Goal: Task Accomplishment & Management: Complete application form

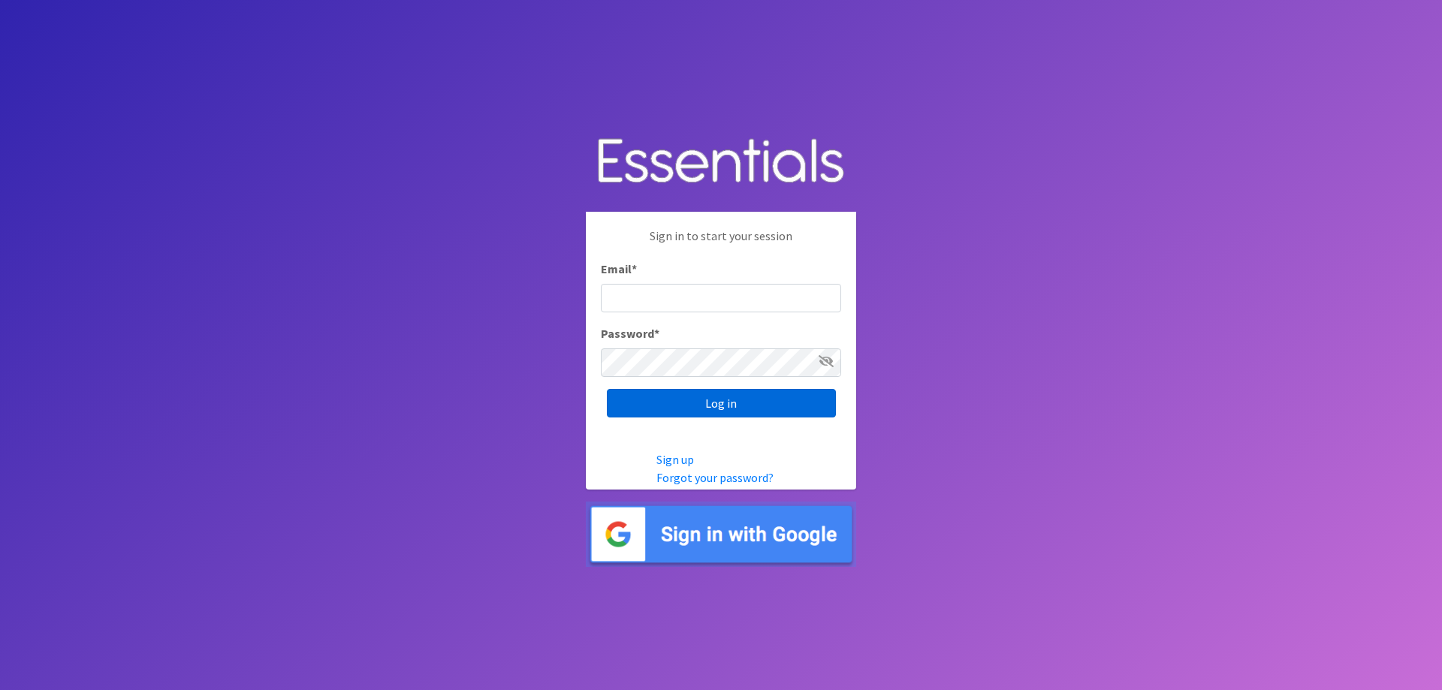
type input "[EMAIL_ADDRESS][DOMAIN_NAME]"
click at [696, 406] on input "Log in" at bounding box center [721, 403] width 229 height 29
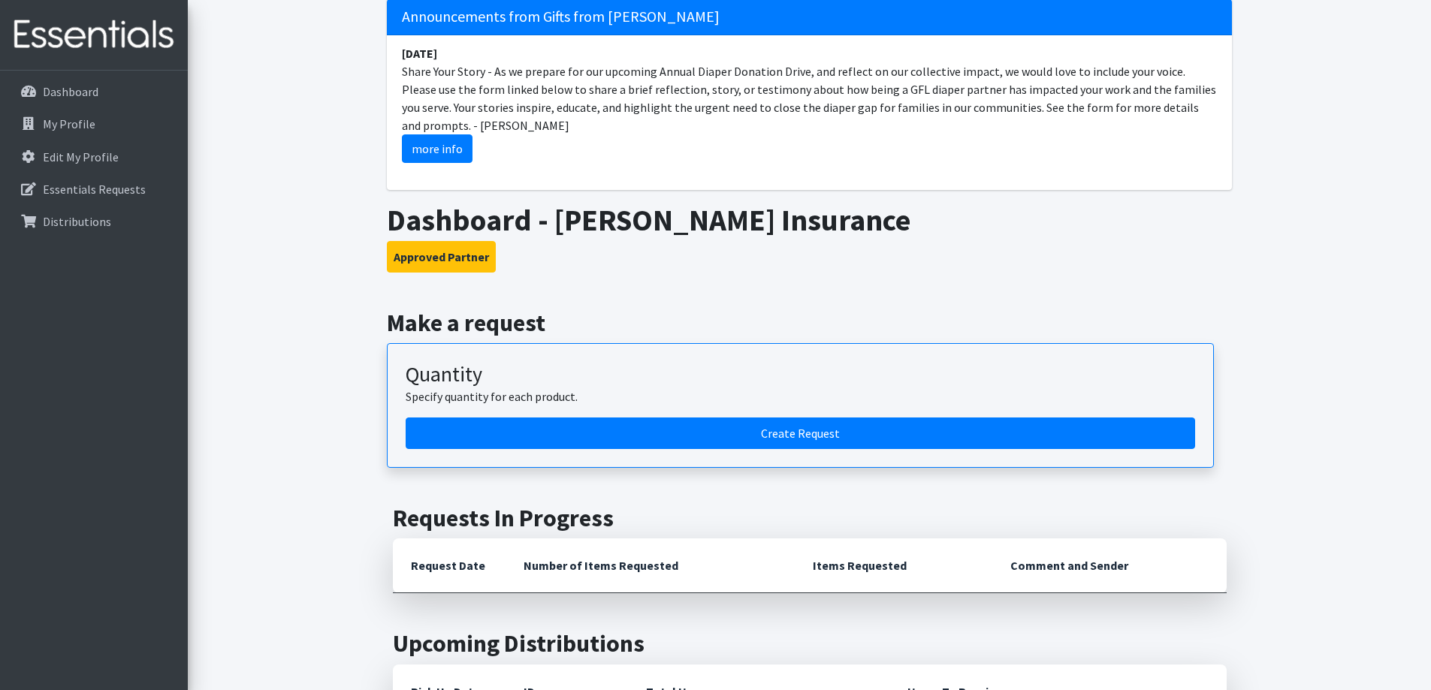
scroll to position [225, 0]
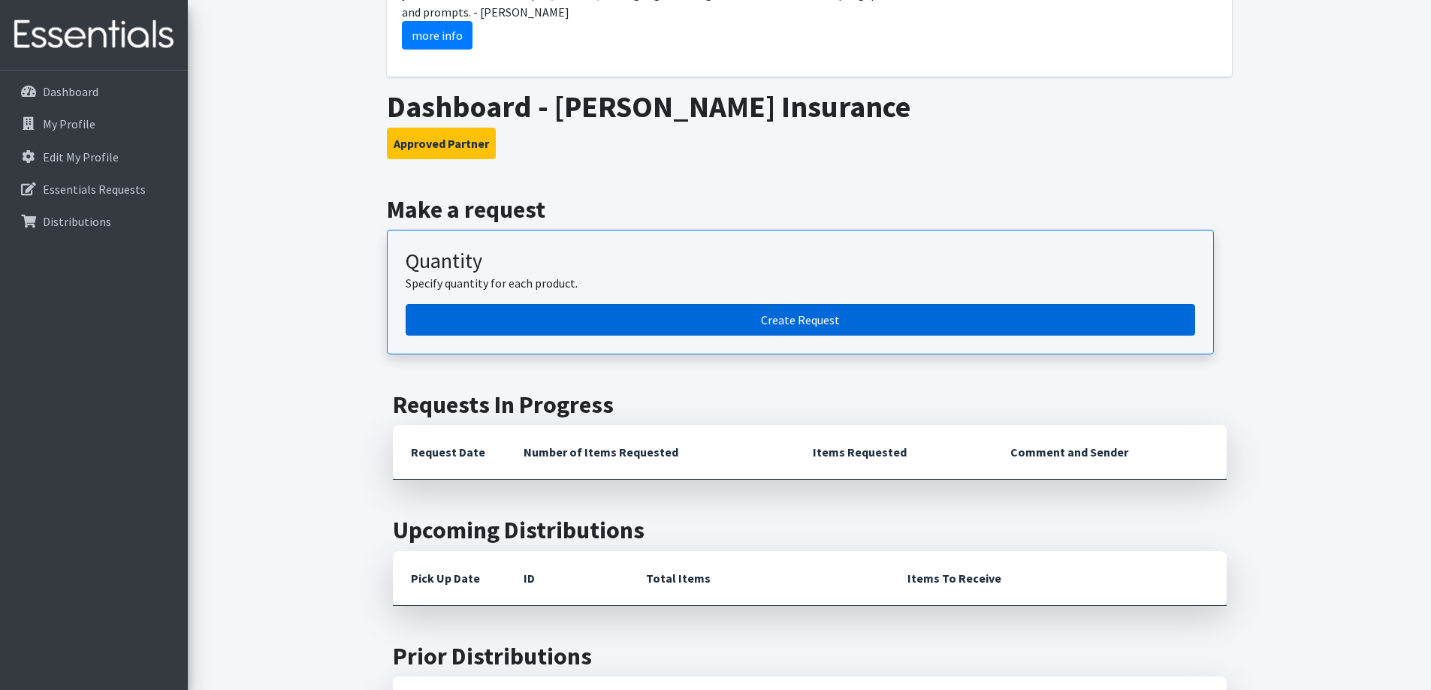
click at [674, 318] on link "Create Request" at bounding box center [800, 320] width 789 height 32
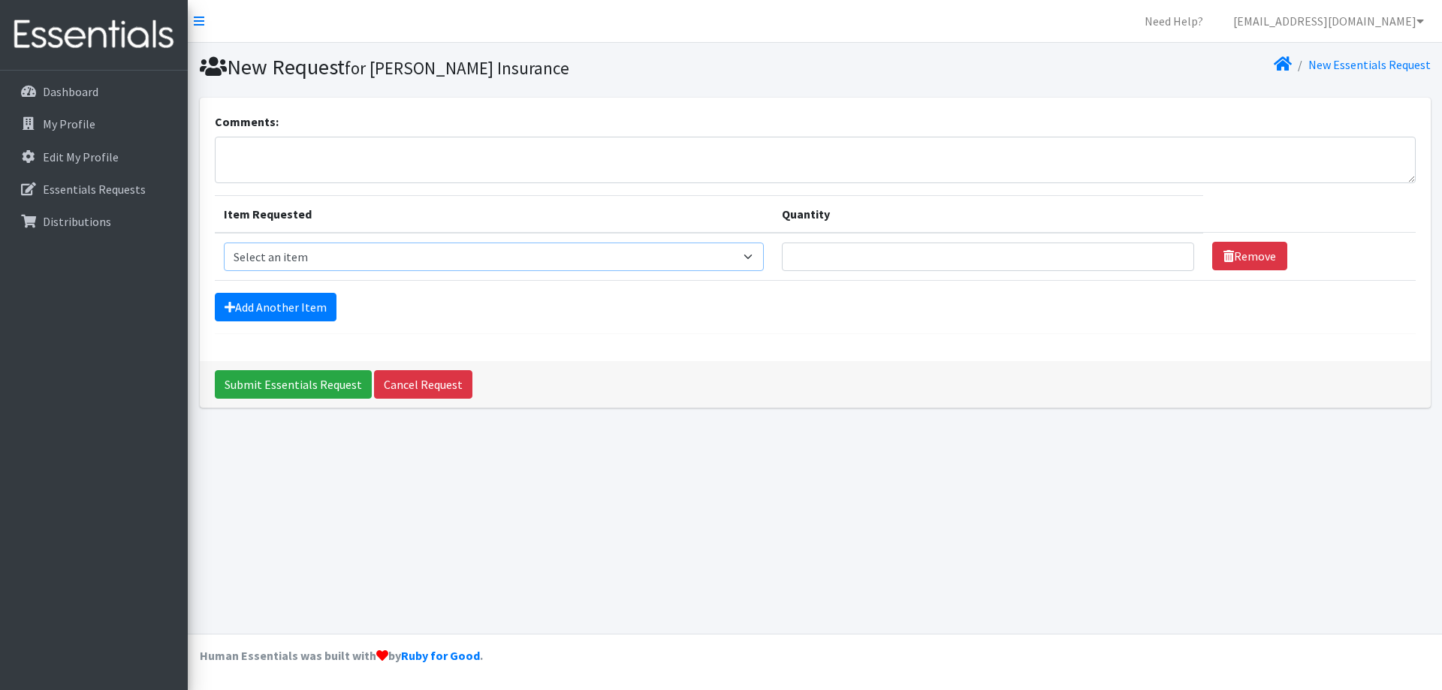
click at [311, 264] on select "Select an item 2/3 T pull-up package 3/4 T pull-up package 4/5 T pull-up packag…" at bounding box center [494, 257] width 541 height 29
select select "15532"
click at [224, 243] on select "Select an item 2/3 T pull-up package 3/4 T pull-up package 4/5 T pull-up packag…" at bounding box center [494, 257] width 541 height 29
click at [857, 258] on input "Quantity" at bounding box center [988, 257] width 412 height 29
type input "3"
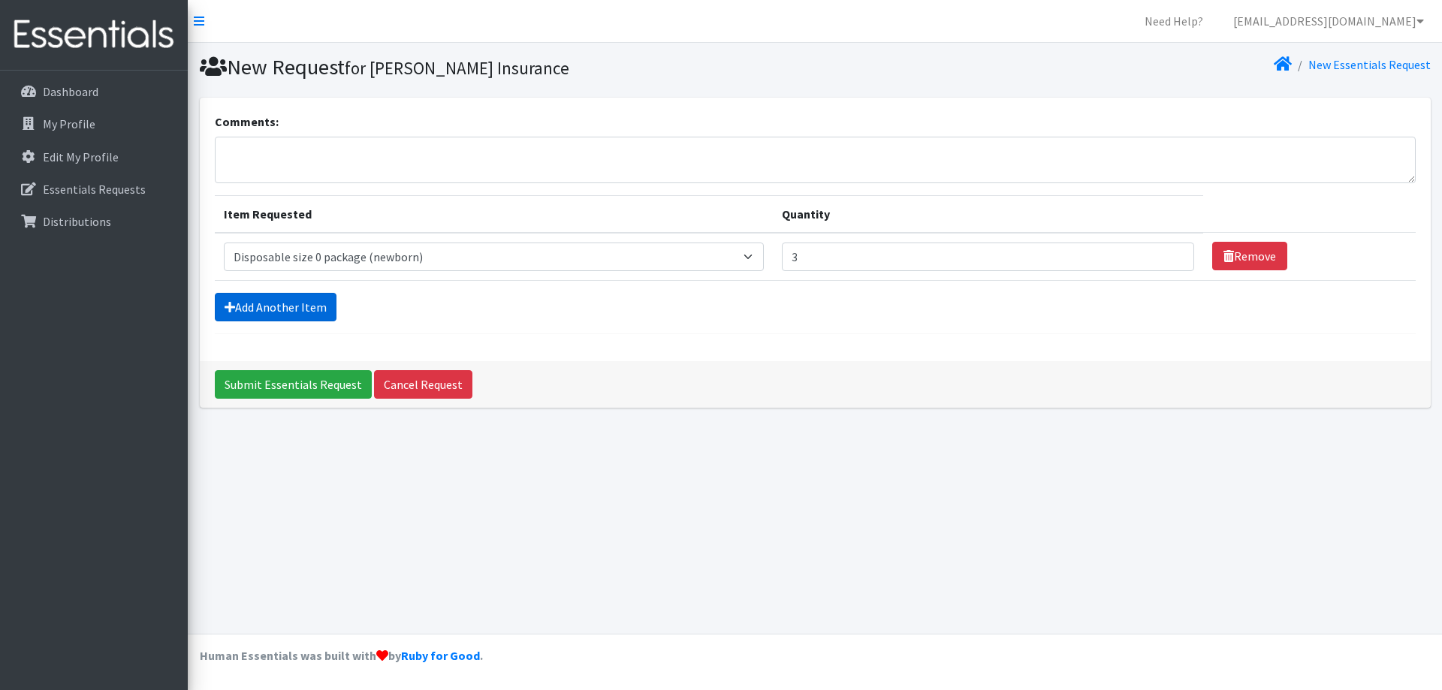
click at [294, 308] on link "Add Another Item" at bounding box center [276, 307] width 122 height 29
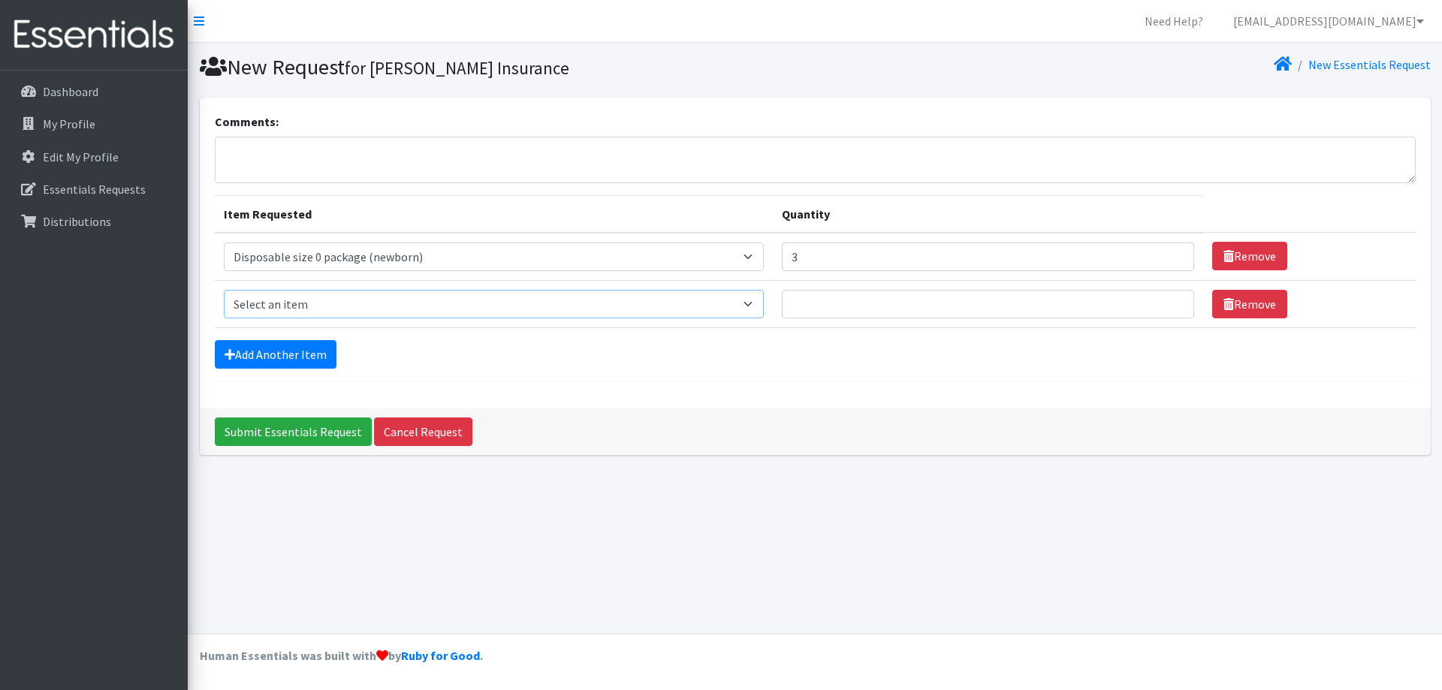
click at [327, 308] on select "Select an item 2/3 T pull-up package 3/4 T pull-up package 4/5 T pull-up packag…" at bounding box center [494, 304] width 541 height 29
select select "15169"
click at [224, 290] on select "Select an item 2/3 T pull-up package 3/4 T pull-up package 4/5 T pull-up packag…" at bounding box center [494, 304] width 541 height 29
click at [817, 293] on input "Quantity" at bounding box center [988, 304] width 412 height 29
type input "3"
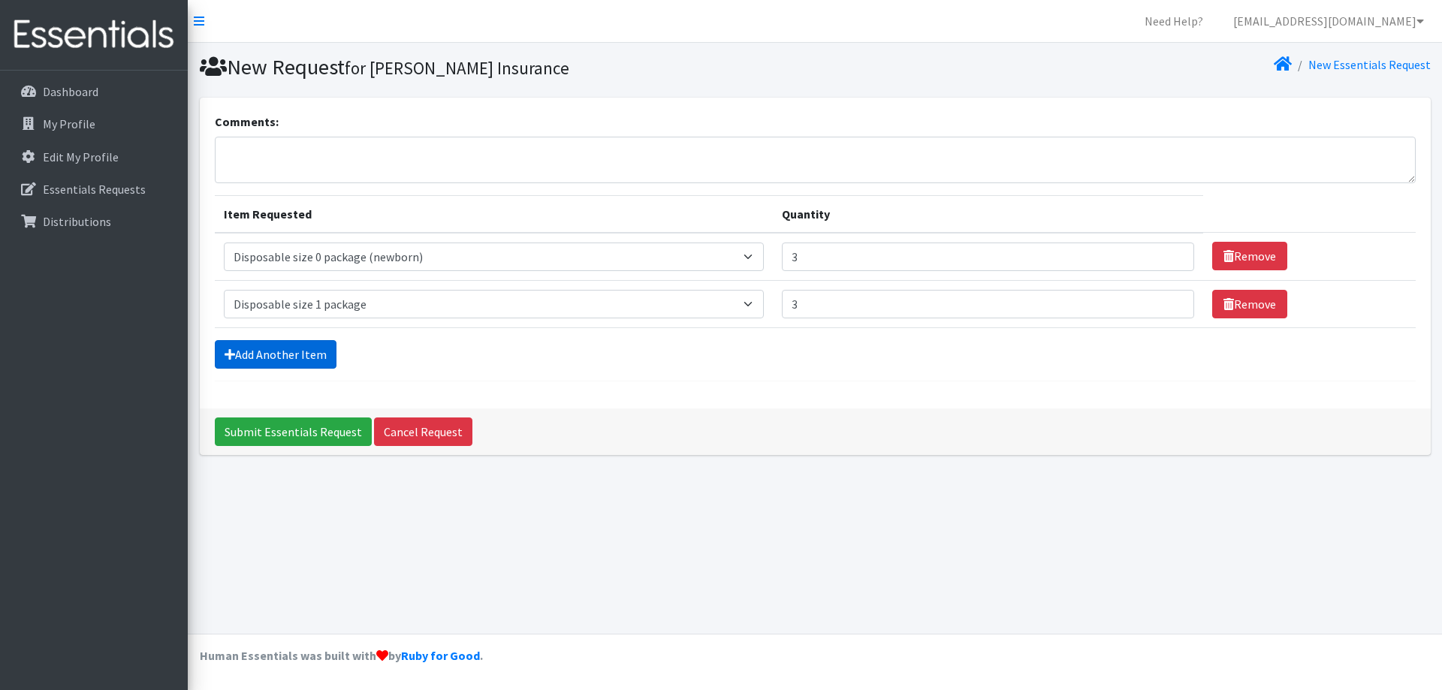
click at [290, 360] on link "Add Another Item" at bounding box center [276, 354] width 122 height 29
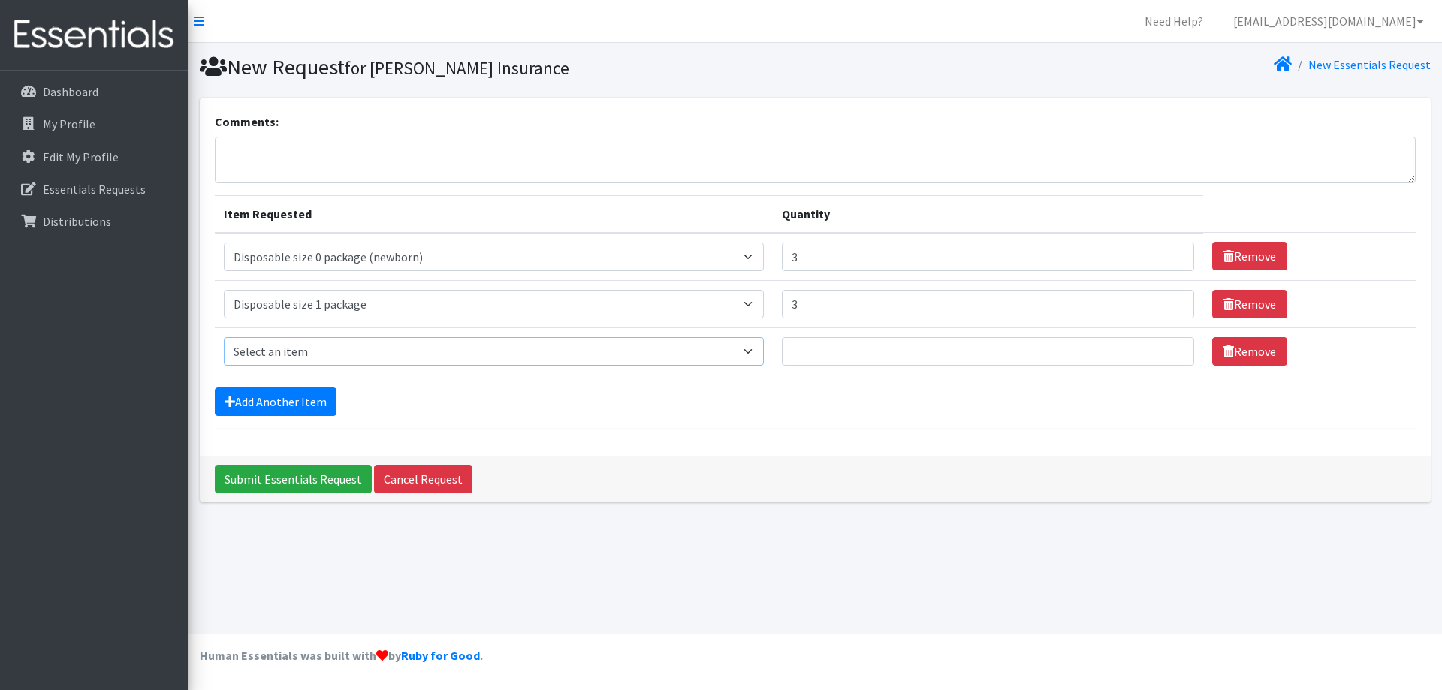
click at [329, 358] on select "Select an item 2/3 T pull-up package 3/4 T pull-up package 4/5 T pull-up packag…" at bounding box center [494, 351] width 541 height 29
select select "15139"
click at [224, 337] on select "Select an item 2/3 T pull-up package 3/4 T pull-up package 4/5 T pull-up packag…" at bounding box center [494, 351] width 541 height 29
click at [797, 344] on input "Quantity" at bounding box center [988, 351] width 412 height 29
type input "1"
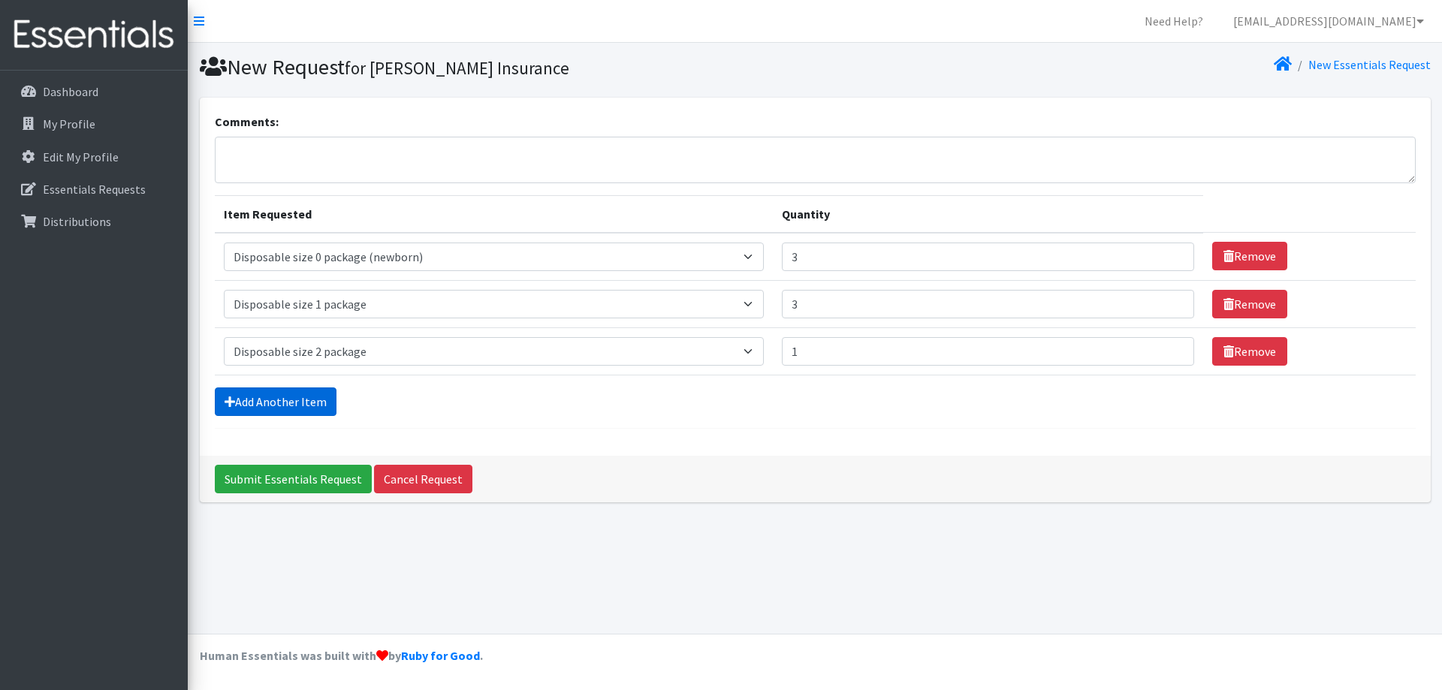
click at [296, 397] on link "Add Another Item" at bounding box center [276, 401] width 122 height 29
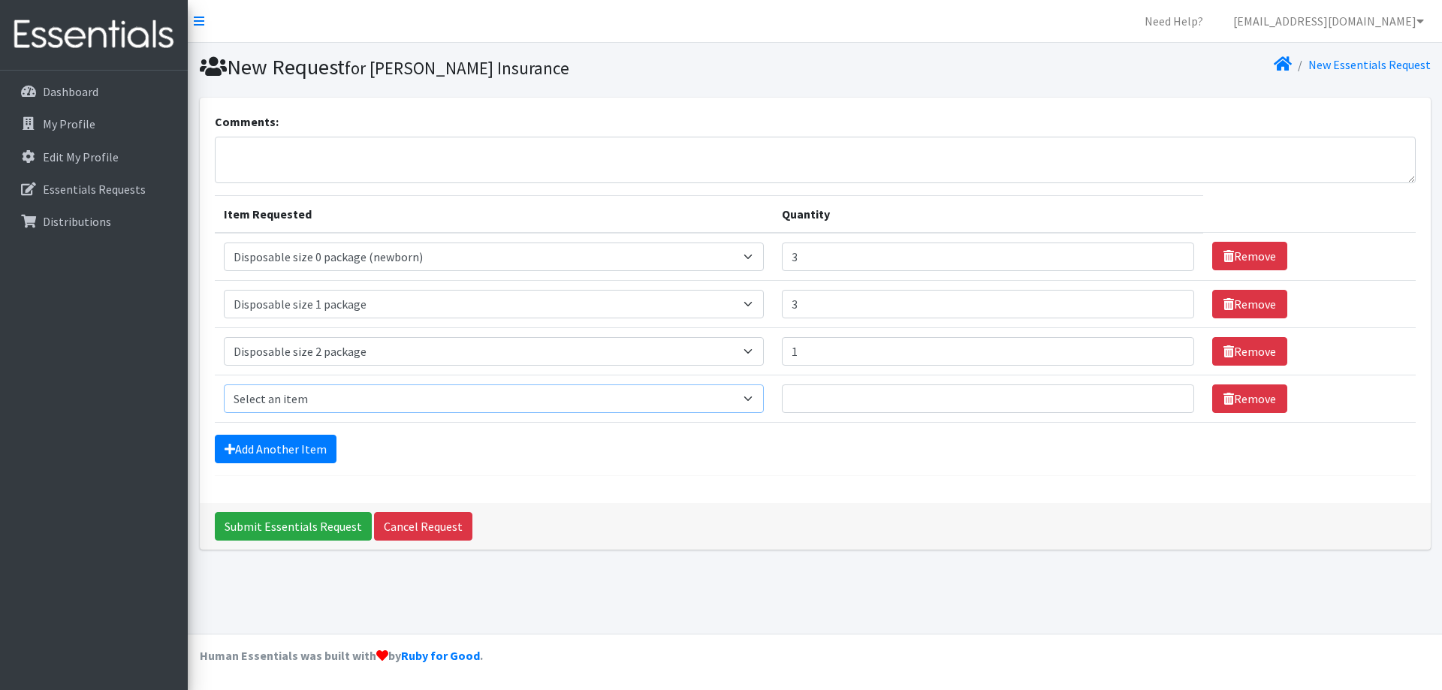
click at [304, 399] on select "Select an item 2/3 T pull-up package 3/4 T pull-up package 4/5 T pull-up packag…" at bounding box center [494, 398] width 541 height 29
select select "15147"
click at [224, 384] on select "Select an item 2/3 T pull-up package 3/4 T pull-up package 4/5 T pull-up packag…" at bounding box center [494, 398] width 541 height 29
click at [785, 393] on input "Quantity" at bounding box center [988, 398] width 412 height 29
type input "2"
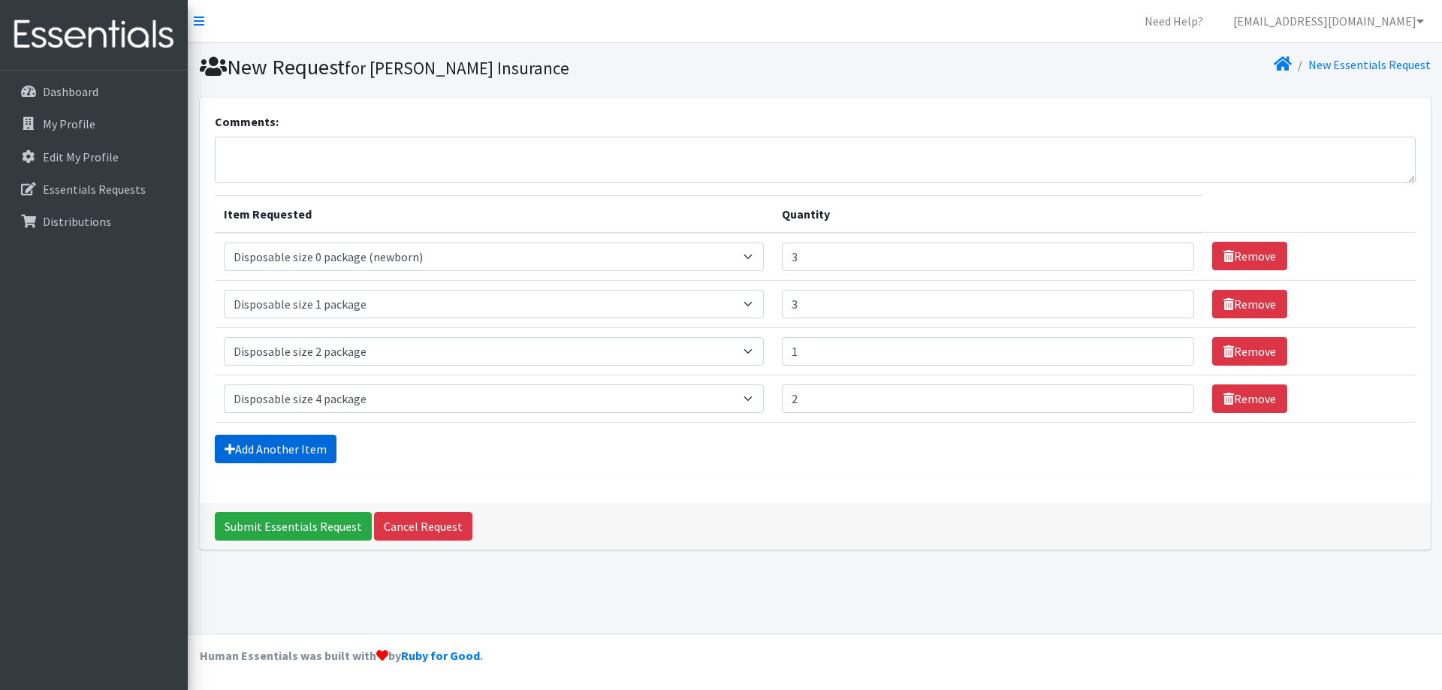
click at [323, 446] on link "Add Another Item" at bounding box center [276, 449] width 122 height 29
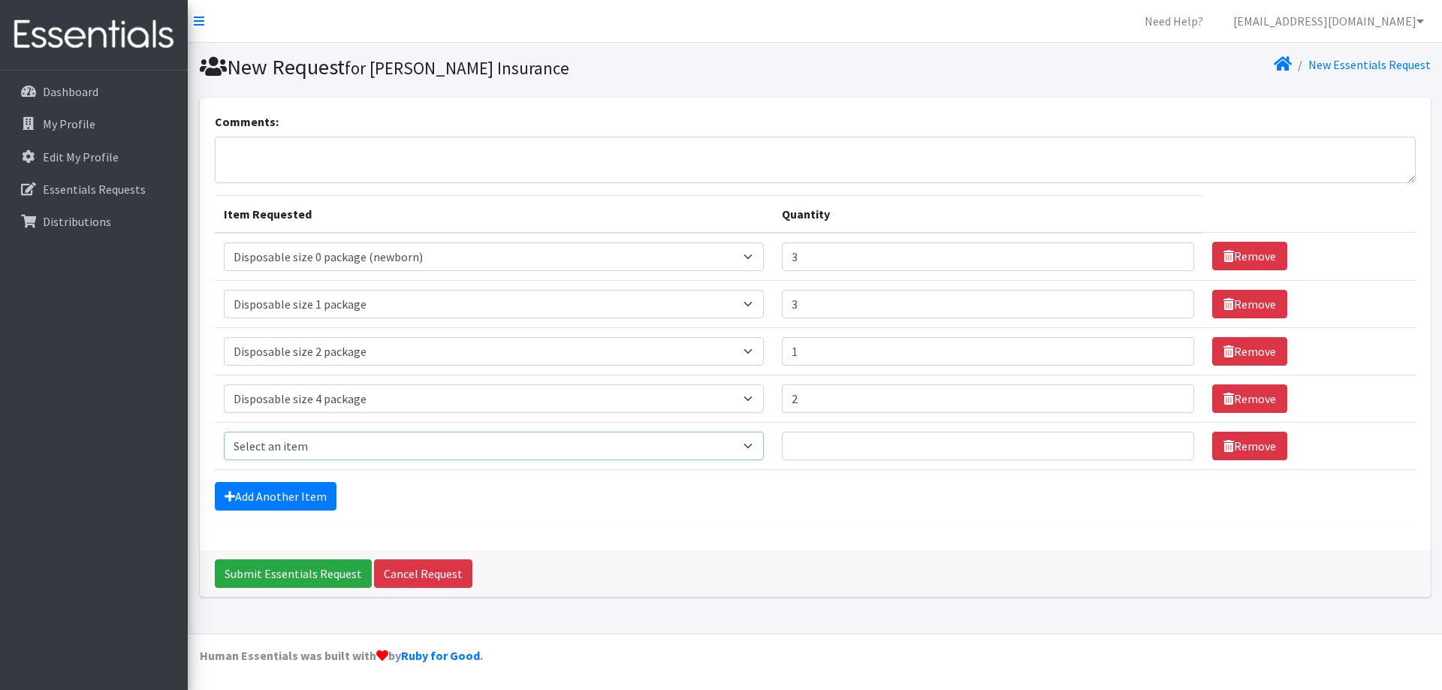
click at [307, 454] on select "Select an item 2/3 T pull-up package 3/4 T pull-up package 4/5 T pull-up packag…" at bounding box center [494, 446] width 541 height 29
select select "15148"
click at [224, 432] on select "Select an item 2/3 T pull-up package 3/4 T pull-up package 4/5 T pull-up packag…" at bounding box center [494, 446] width 541 height 29
click at [824, 449] on input "Quantity" at bounding box center [988, 446] width 412 height 29
type input "3"
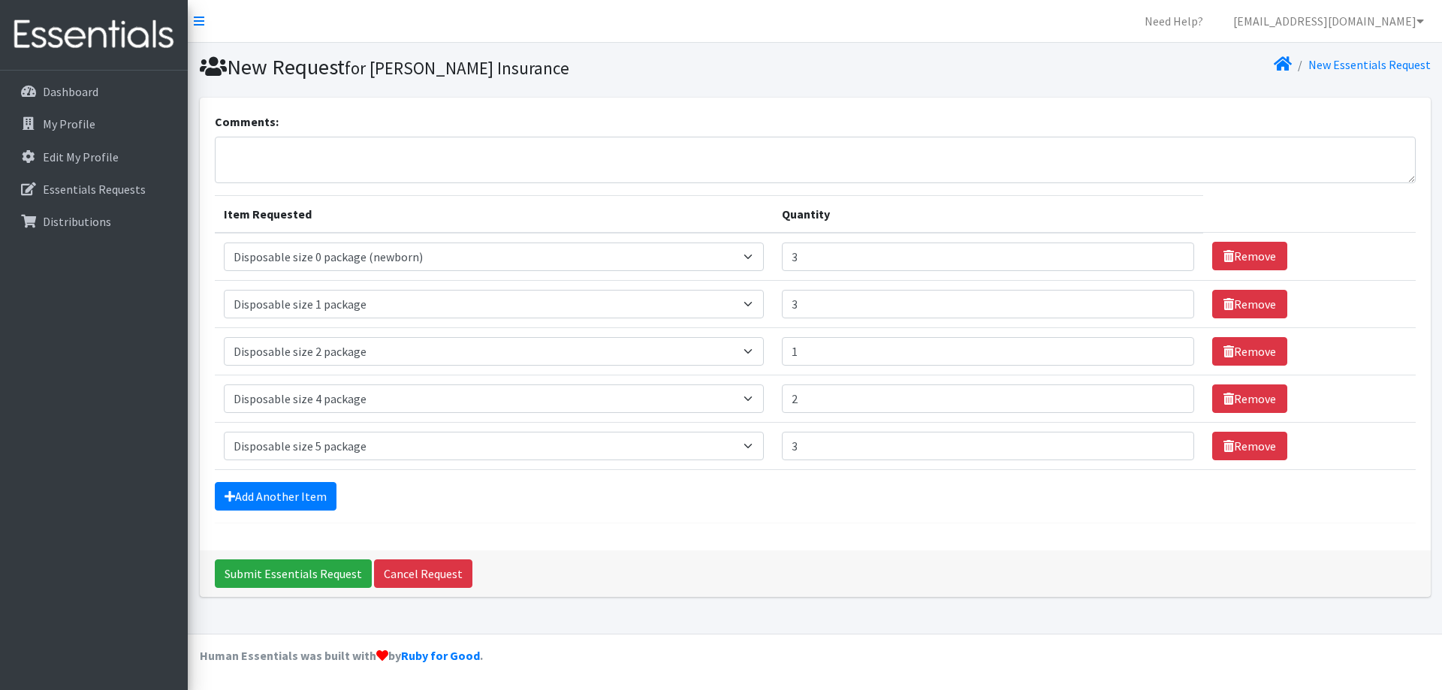
click at [638, 517] on form "Comments: Item Requested Quantity Item Requested Select an item 2/3 T pull-up p…" at bounding box center [815, 318] width 1201 height 411
click at [258, 498] on link "Add Another Item" at bounding box center [276, 496] width 122 height 29
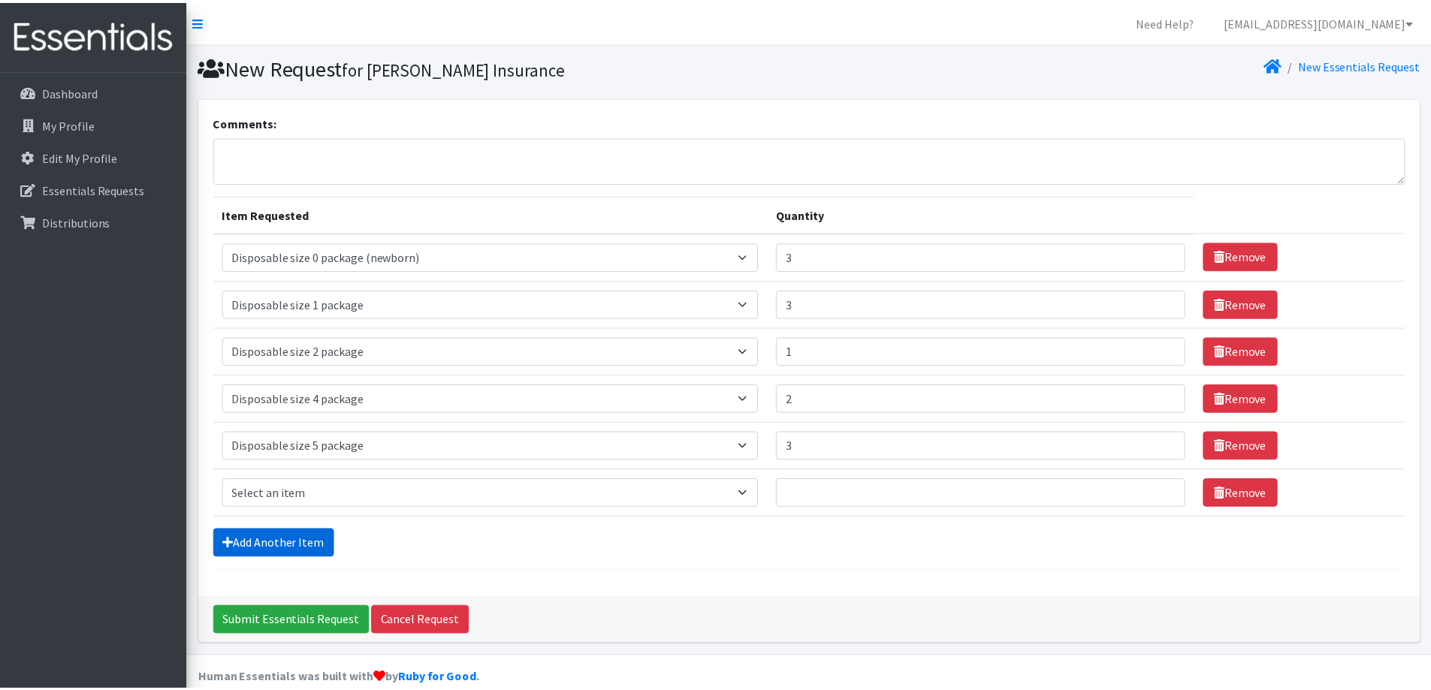
scroll to position [23, 0]
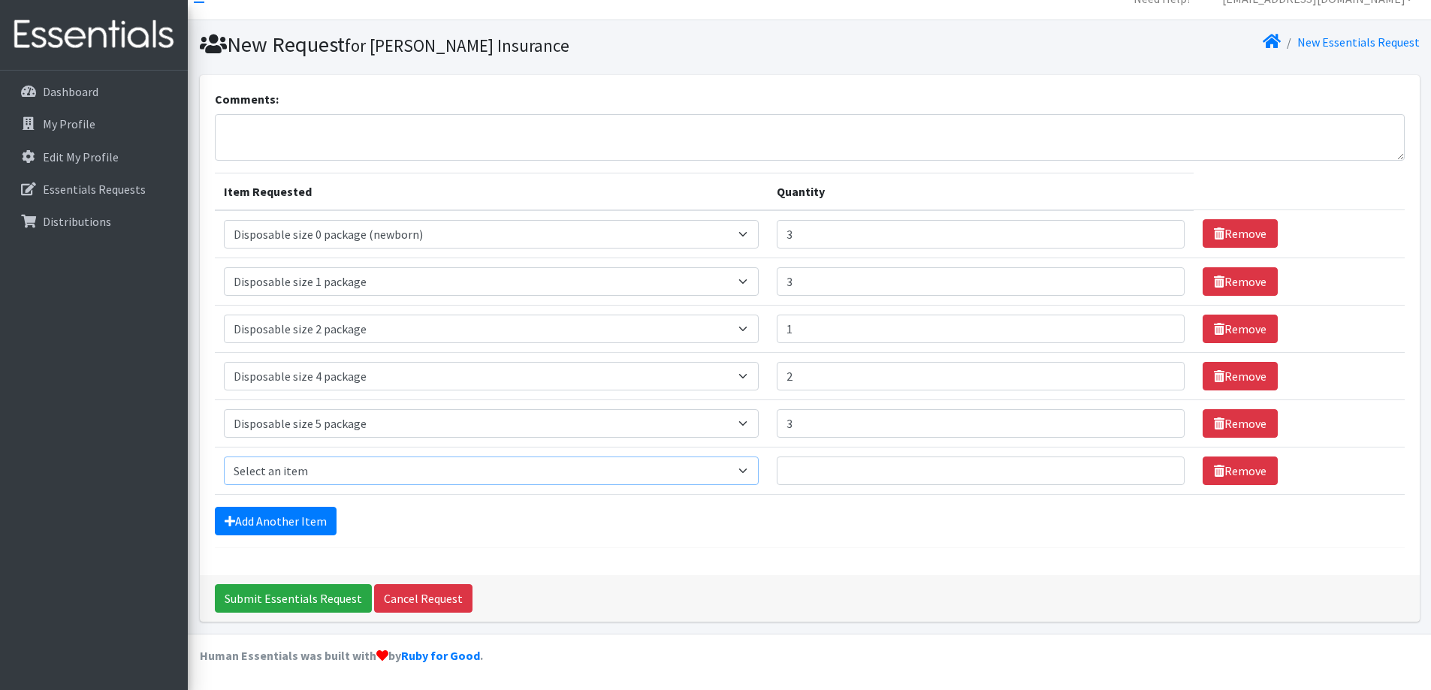
click at [321, 476] on select "Select an item 2/3 T pull-up package 3/4 T pull-up package 4/5 T pull-up packag…" at bounding box center [491, 471] width 535 height 29
select select "15154"
click at [224, 457] on select "Select an item 2/3 T pull-up package 3/4 T pull-up package 4/5 T pull-up packag…" at bounding box center [491, 471] width 535 height 29
click at [820, 466] on input "Quantity" at bounding box center [980, 471] width 408 height 29
type input "1"
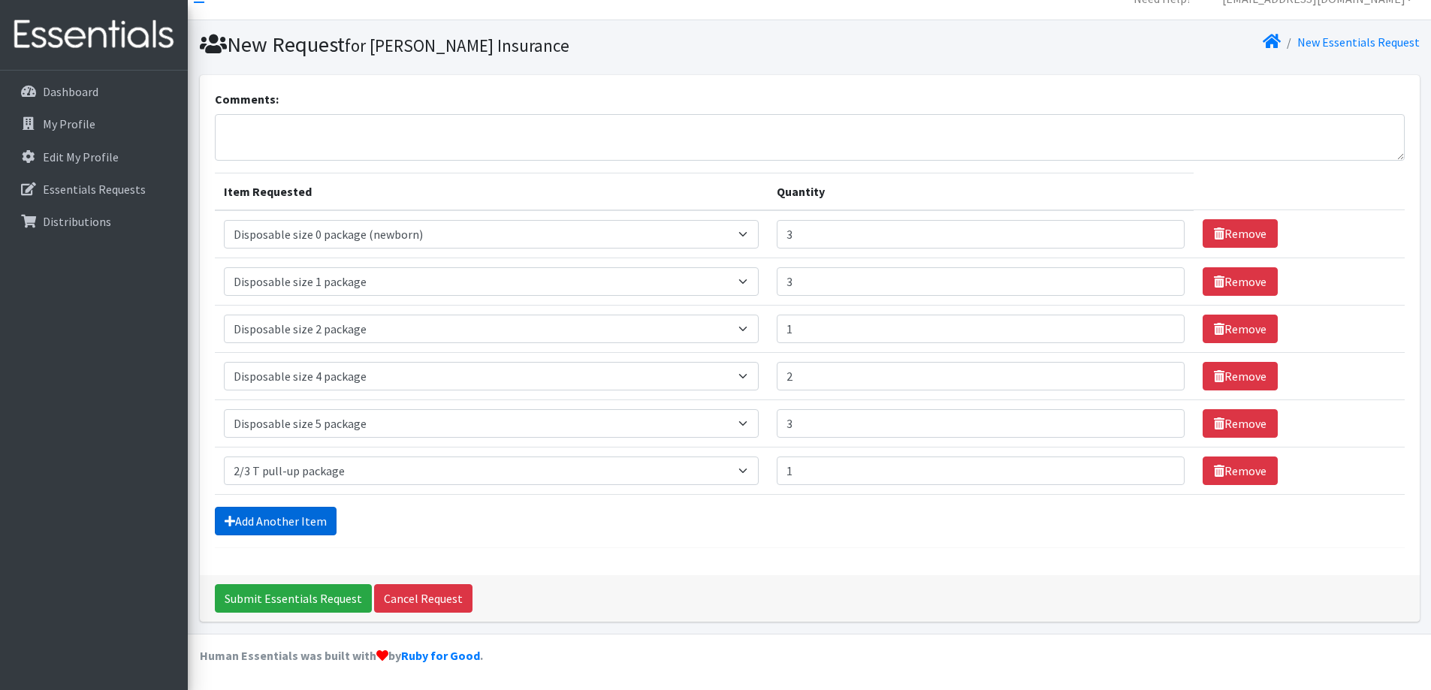
click at [324, 510] on link "Add Another Item" at bounding box center [276, 521] width 122 height 29
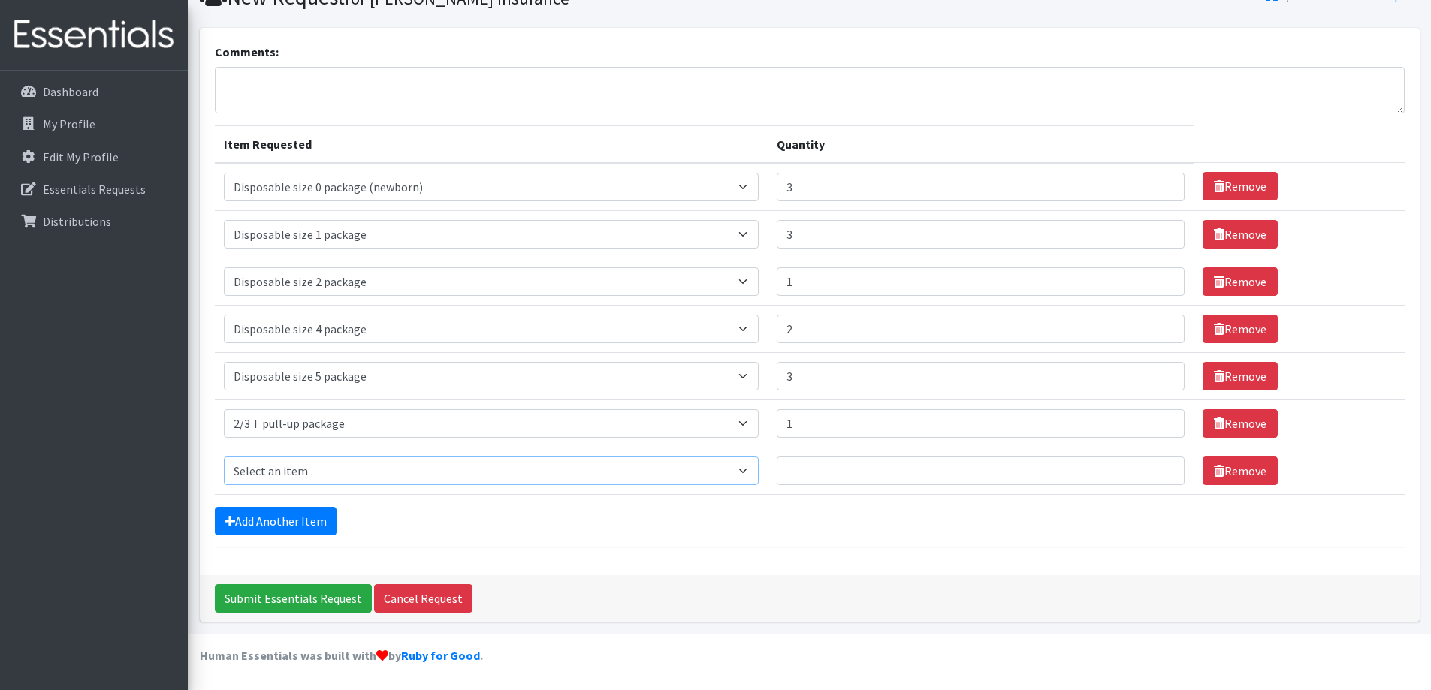
click at [308, 475] on select "Select an item 2/3 T pull-up package 3/4 T pull-up package 4/5 T pull-up packag…" at bounding box center [491, 471] width 535 height 29
select select "15160"
click at [224, 457] on select "Select an item 2/3 T pull-up package 3/4 T pull-up package 4/5 T pull-up packag…" at bounding box center [491, 471] width 535 height 29
click at [840, 475] on input "Quantity" at bounding box center [980, 471] width 408 height 29
type input "2"
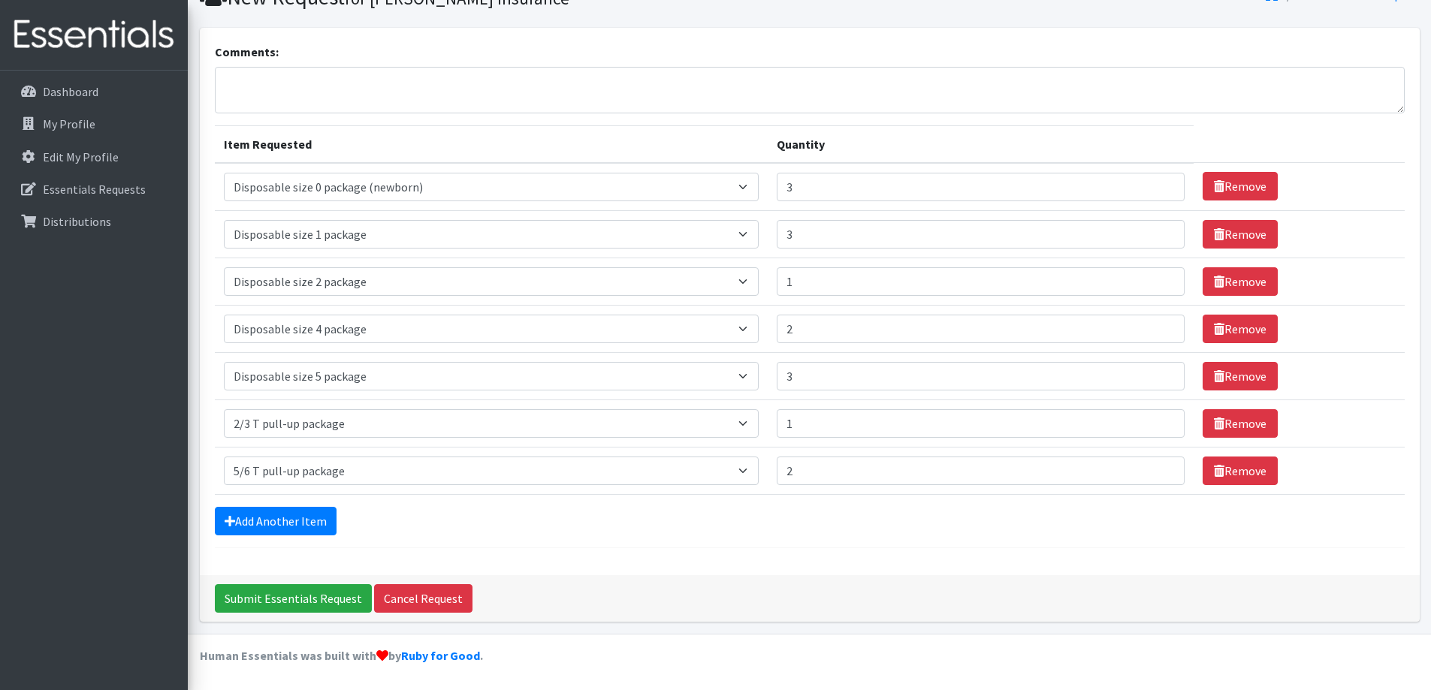
click at [714, 520] on div "Add Another Item" at bounding box center [809, 521] width 1189 height 29
click at [322, 594] on input "Submit Essentials Request" at bounding box center [293, 598] width 157 height 29
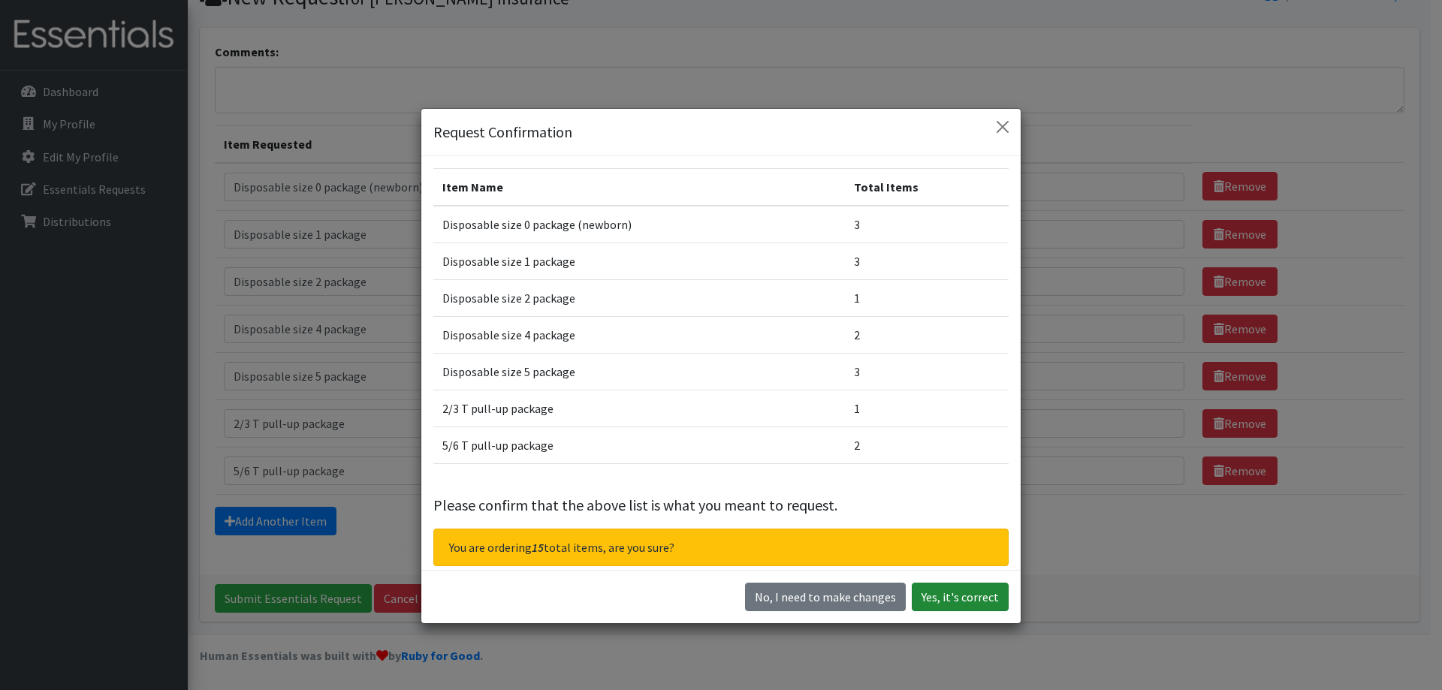
click at [946, 593] on button "Yes, it's correct" at bounding box center [960, 597] width 97 height 29
